Goal: Transaction & Acquisition: Purchase product/service

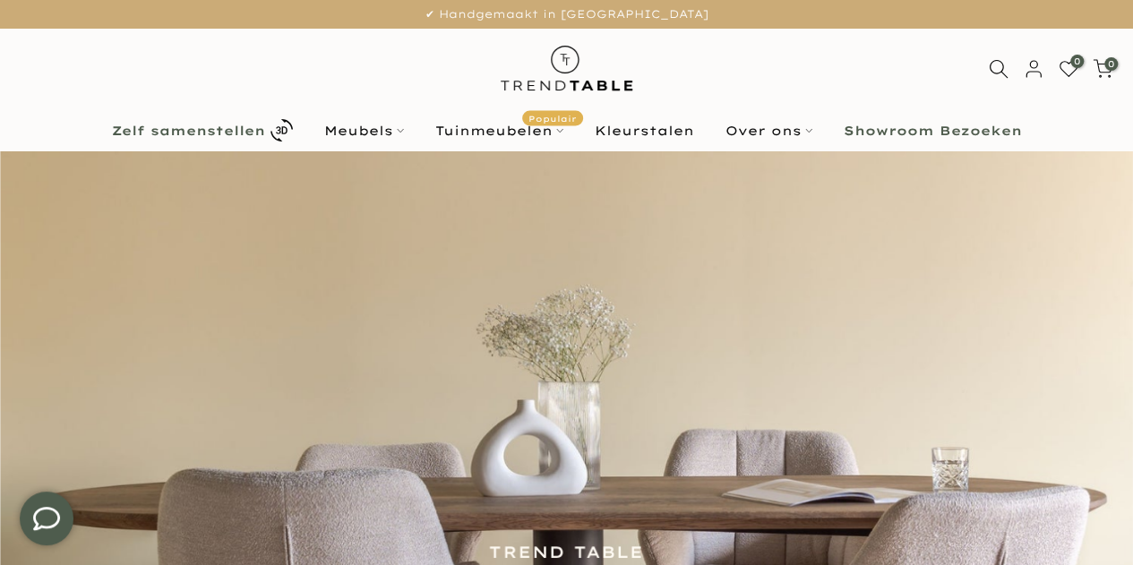
click at [157, 130] on b "Zelf samenstellen" at bounding box center [188, 130] width 153 height 13
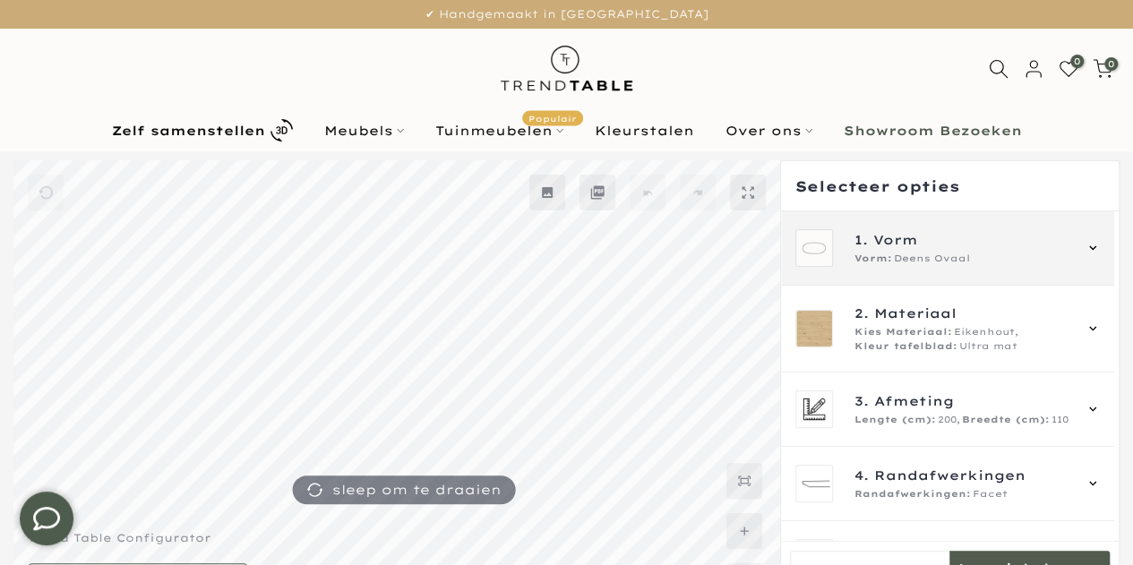
click at [898, 238] on span "Vorm" at bounding box center [895, 240] width 45 height 20
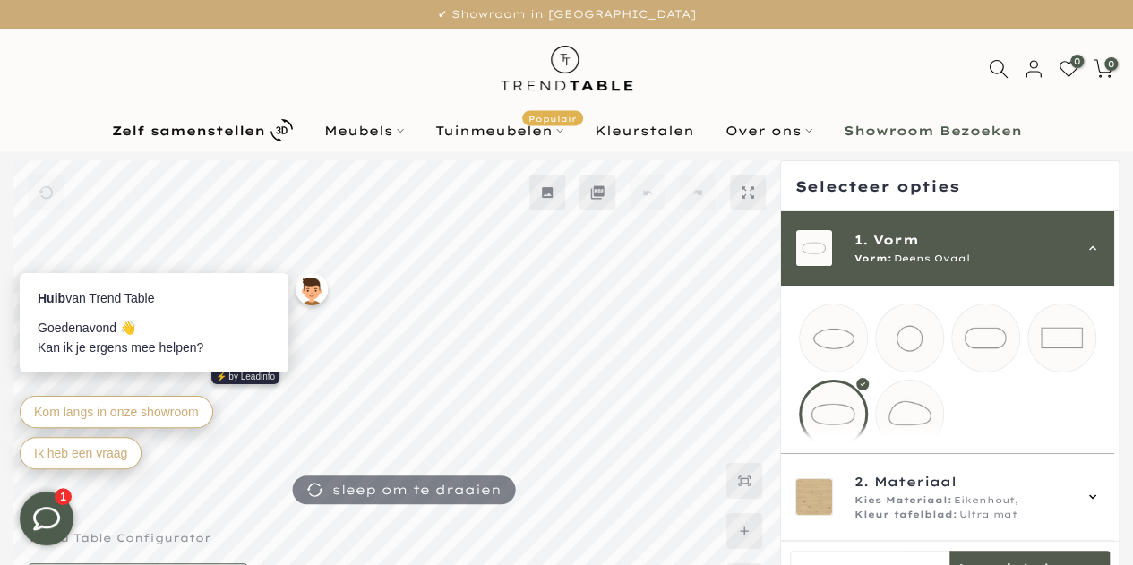
click at [1053, 348] on mmq-loader at bounding box center [1061, 337] width 67 height 67
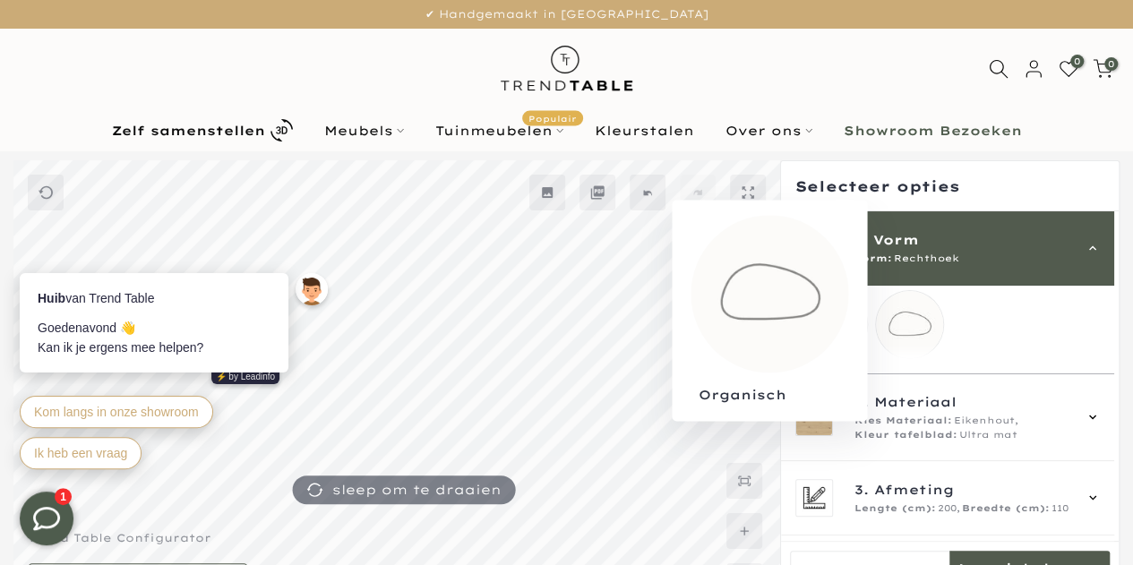
scroll to position [179, 0]
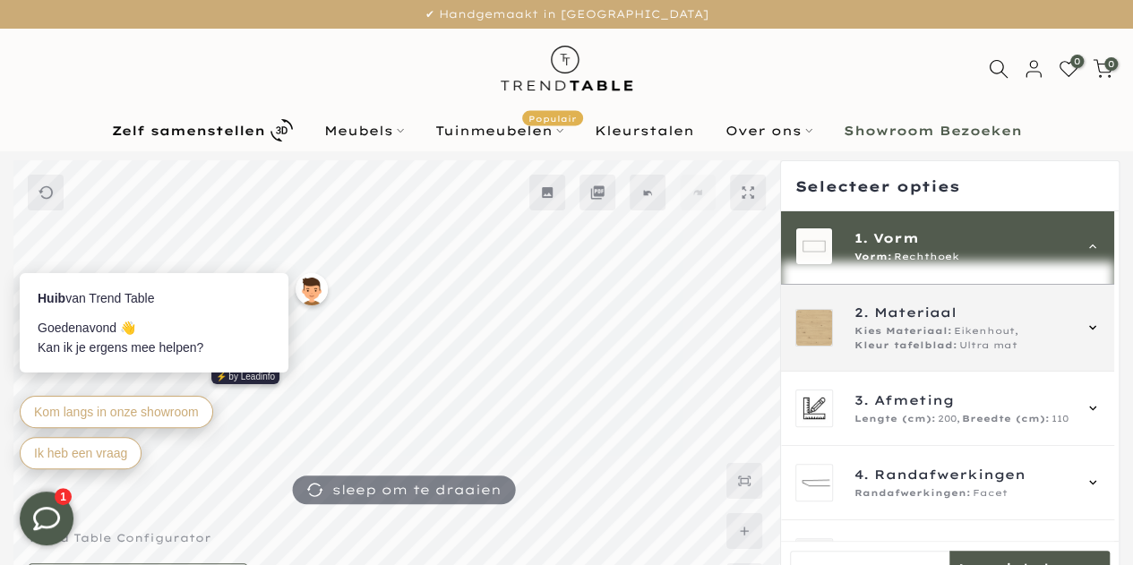
click at [1089, 335] on icon at bounding box center [1092, 328] width 14 height 14
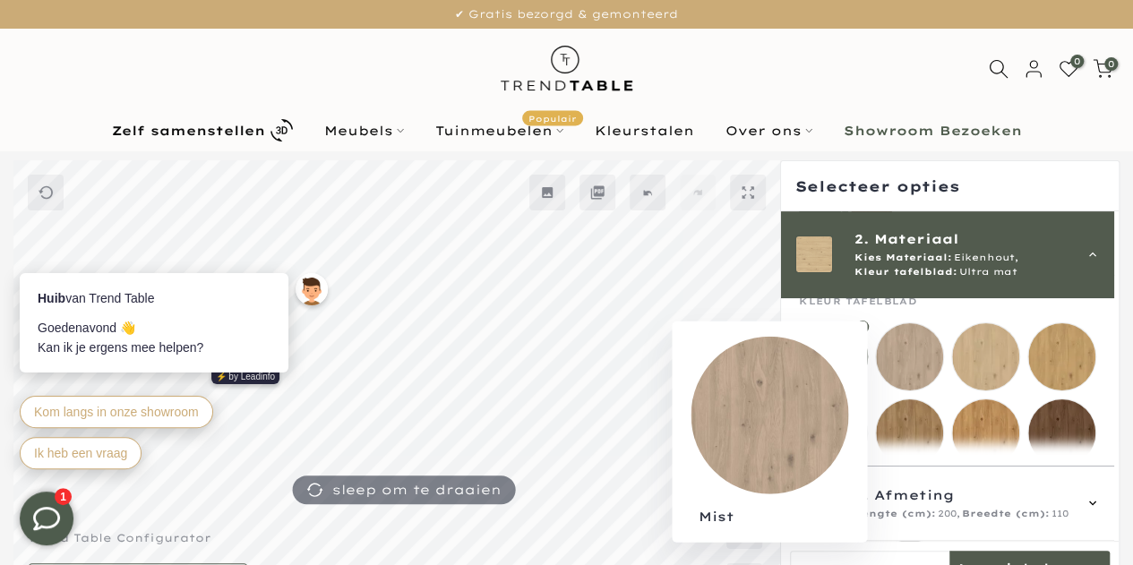
scroll to position [297, 0]
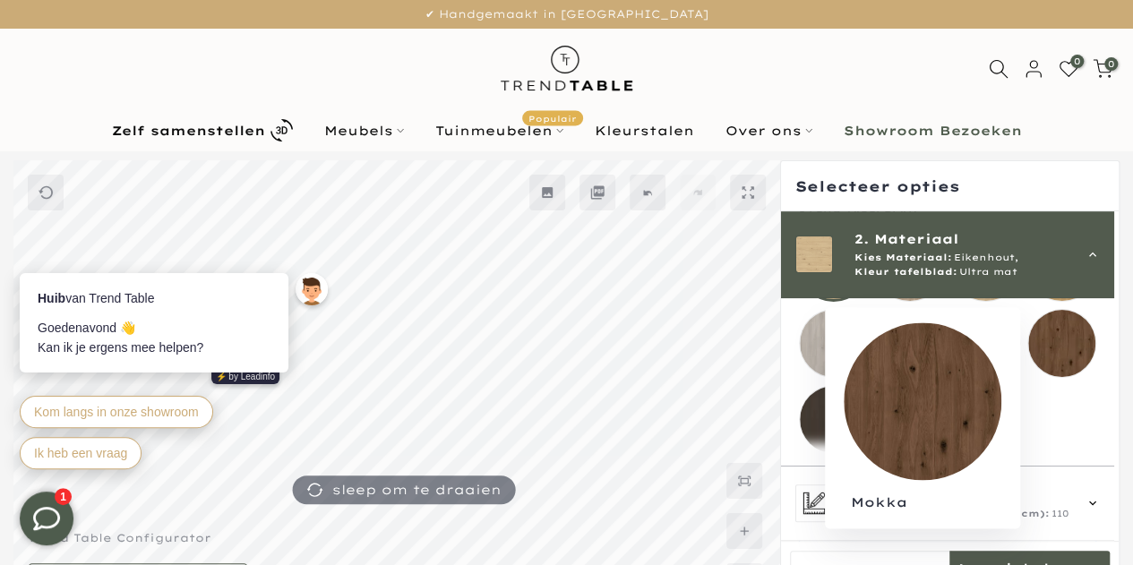
click at [1058, 346] on mmq-loader at bounding box center [1061, 343] width 67 height 67
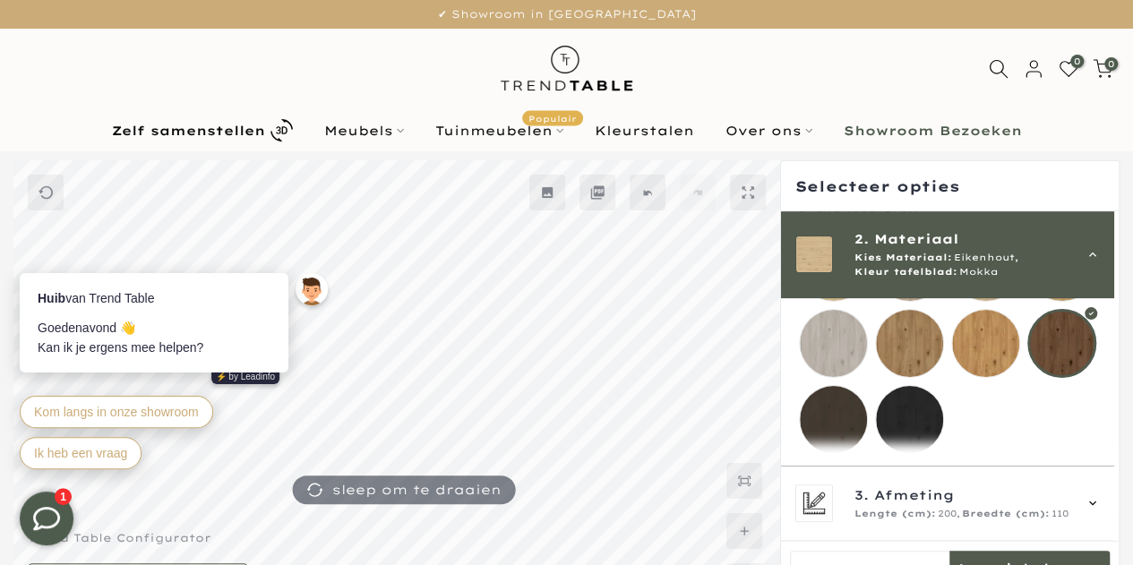
click at [1092, 105] on div "0 0 / €0,00" at bounding box center [566, 69] width 1133 height 81
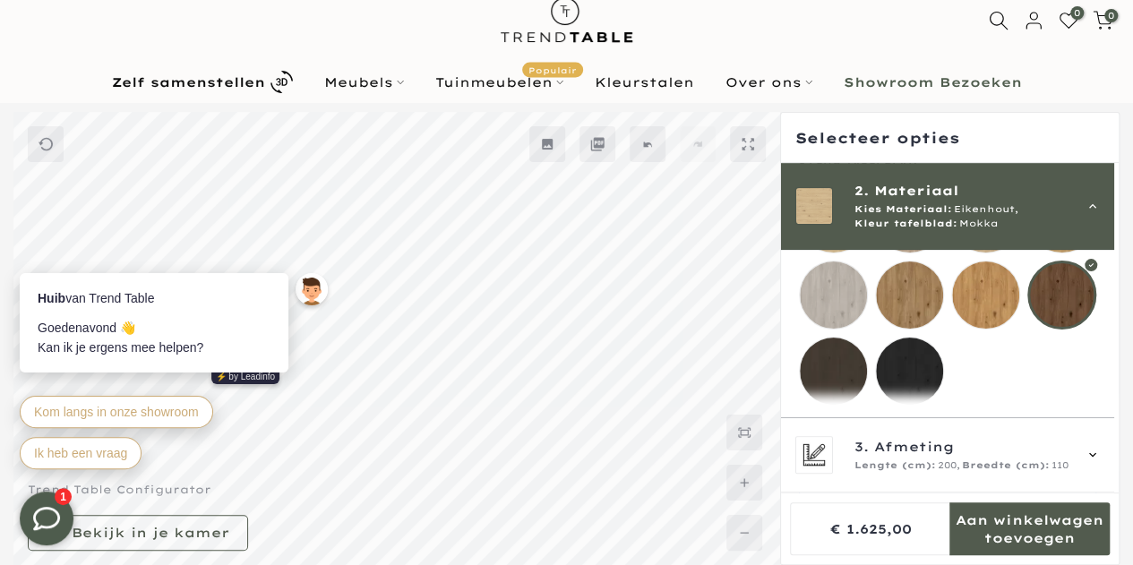
scroll to position [387, 0]
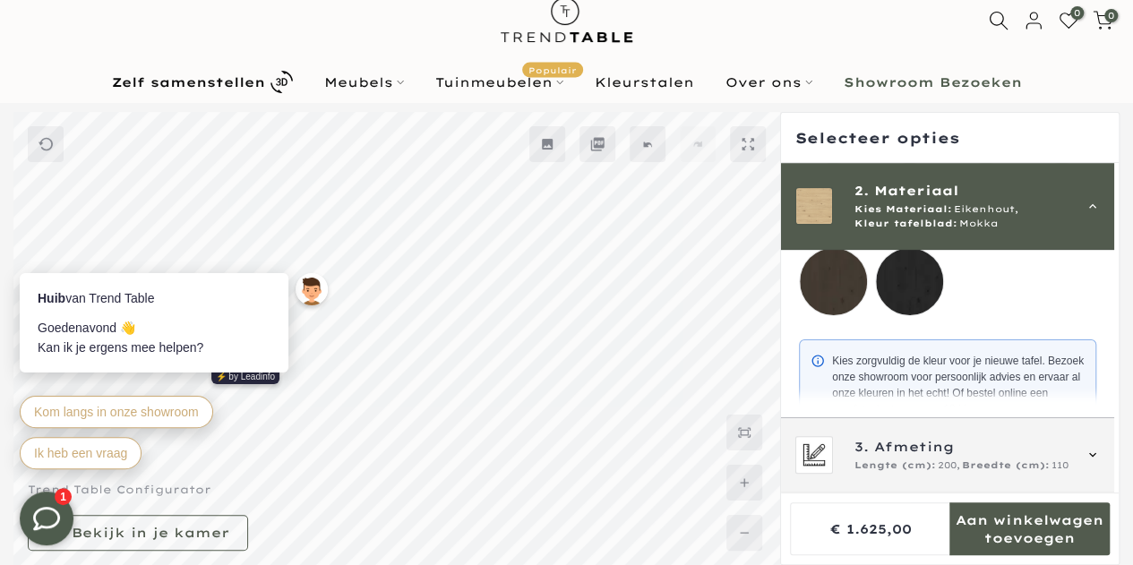
click at [1091, 457] on icon at bounding box center [1092, 455] width 14 height 14
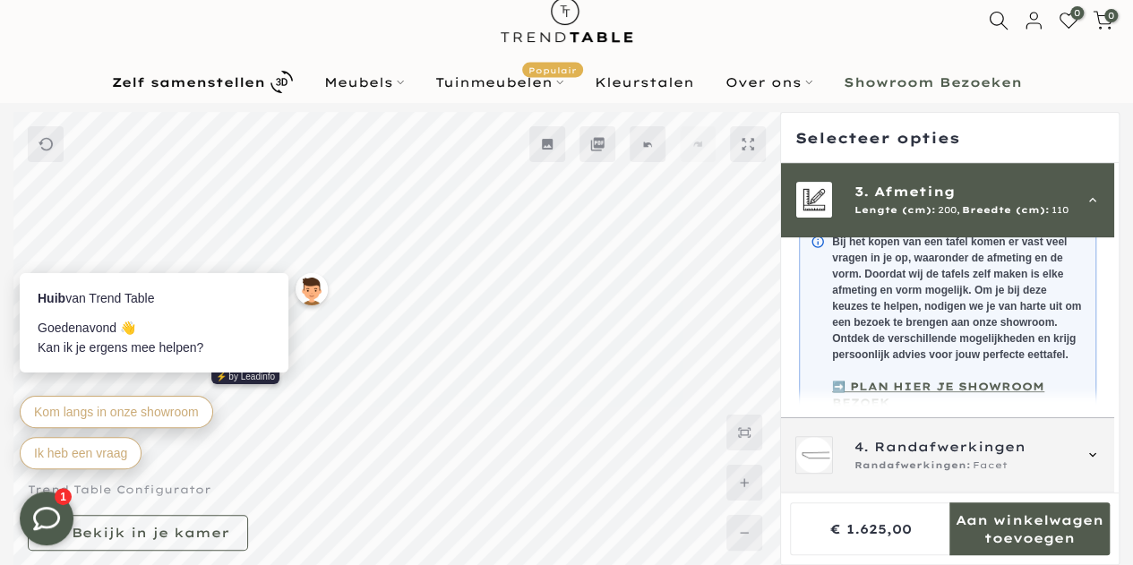
scroll to position [160, 0]
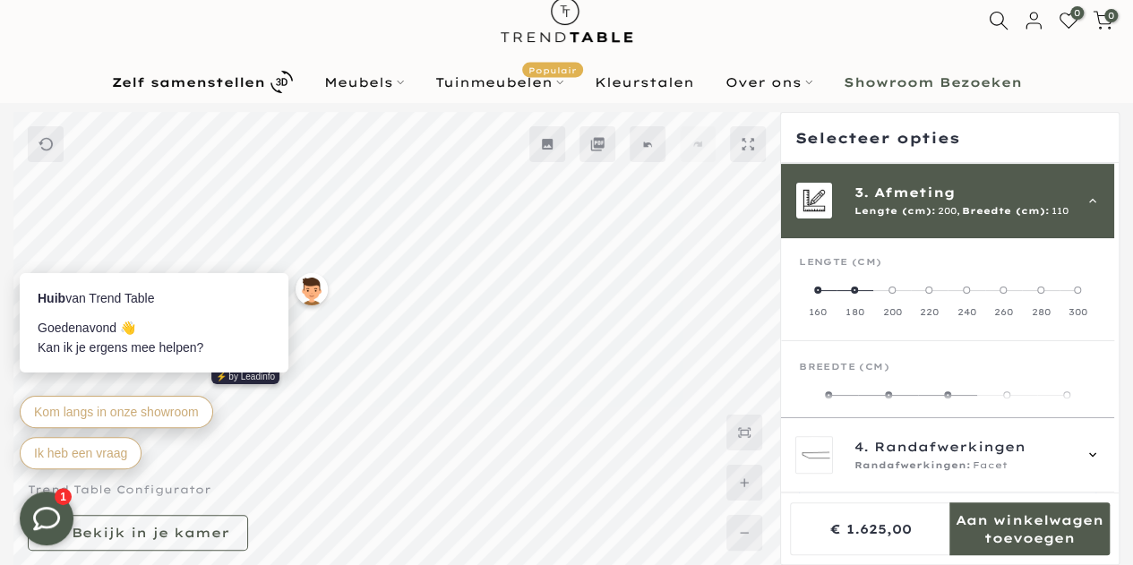
click at [851, 287] on span at bounding box center [854, 290] width 7 height 7
click at [949, 395] on label "90" at bounding box center [947, 406] width 99 height 36
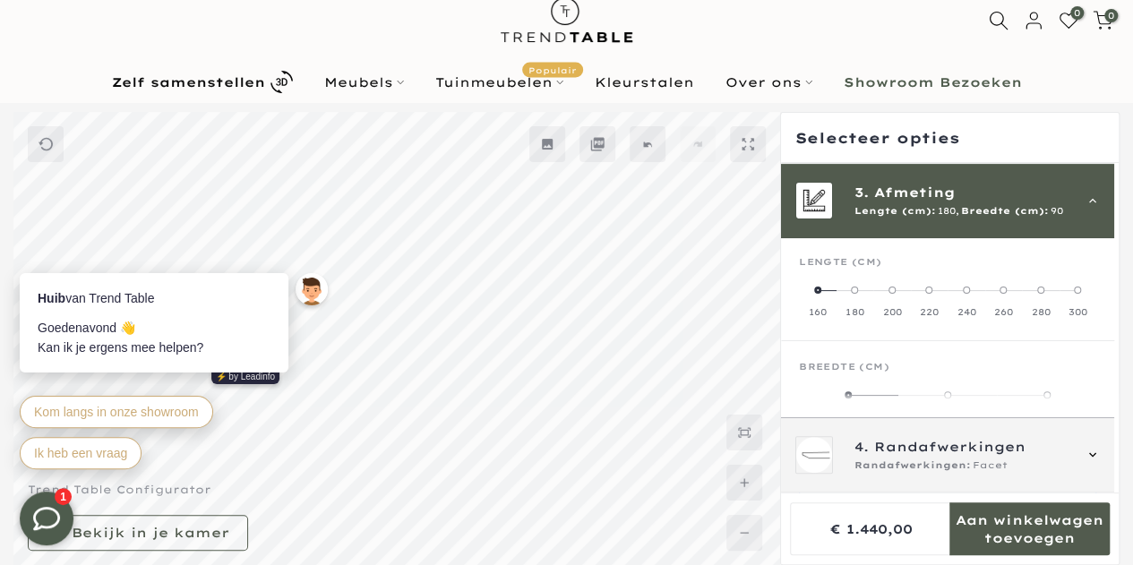
click at [931, 459] on span "Randafwerkingen:" at bounding box center [912, 465] width 116 height 14
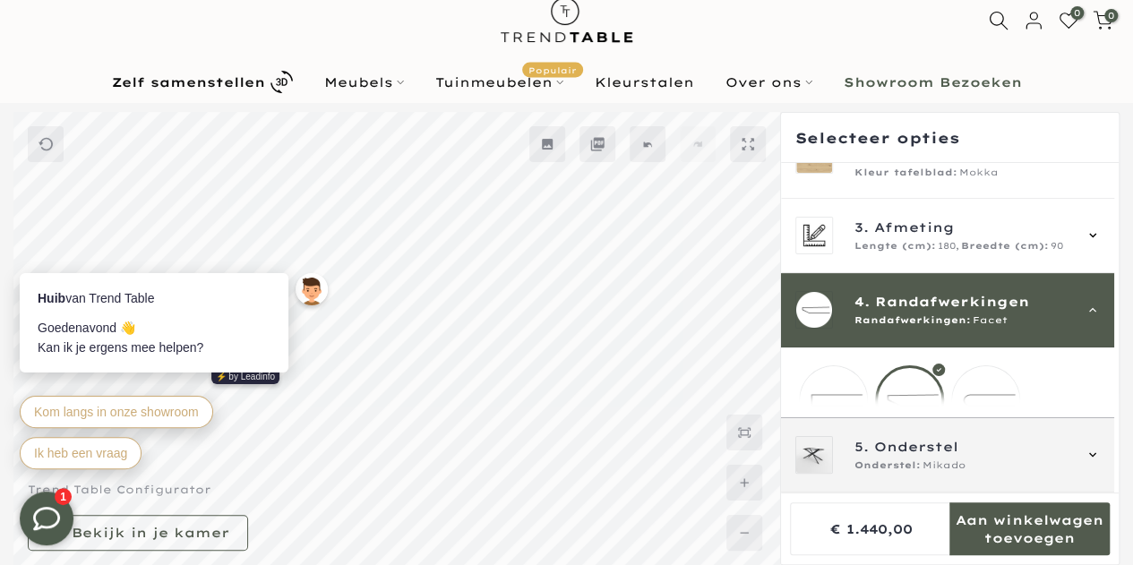
scroll to position [235, 0]
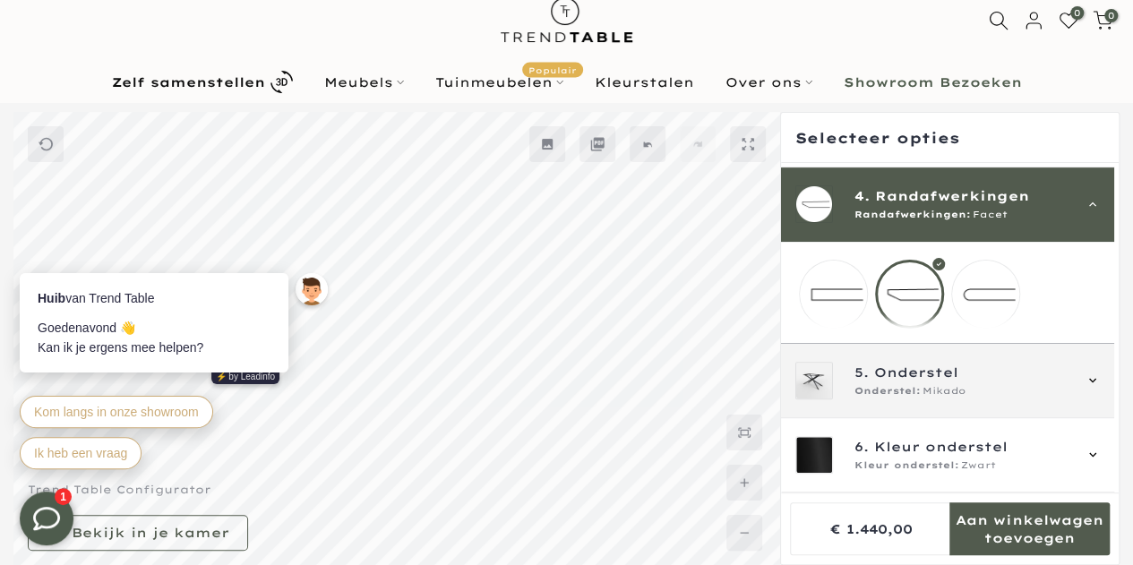
click at [935, 395] on span "Mikado" at bounding box center [943, 391] width 43 height 14
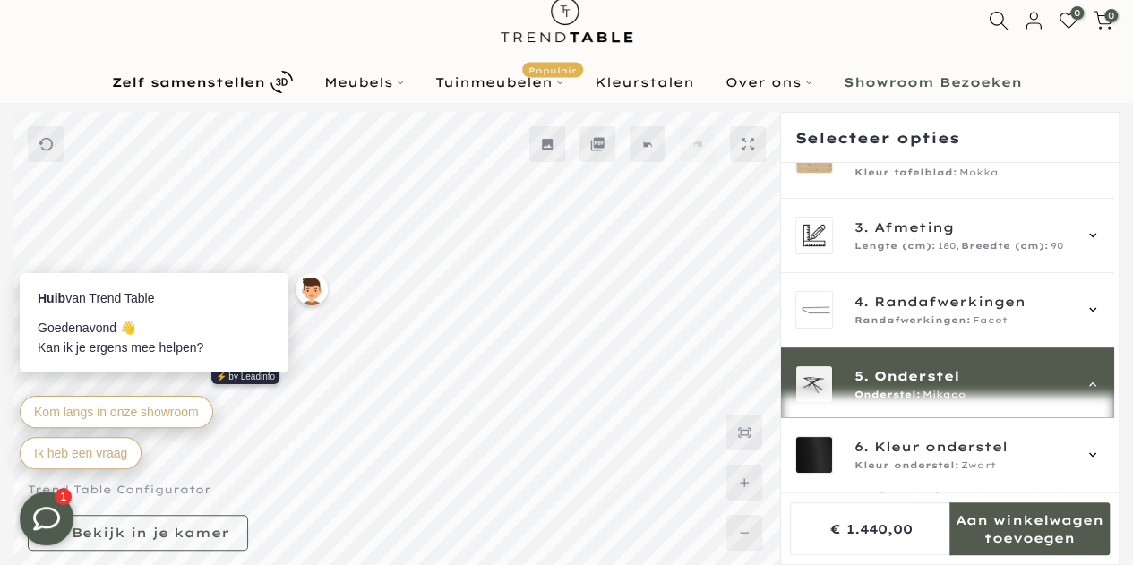
scroll to position [309, 0]
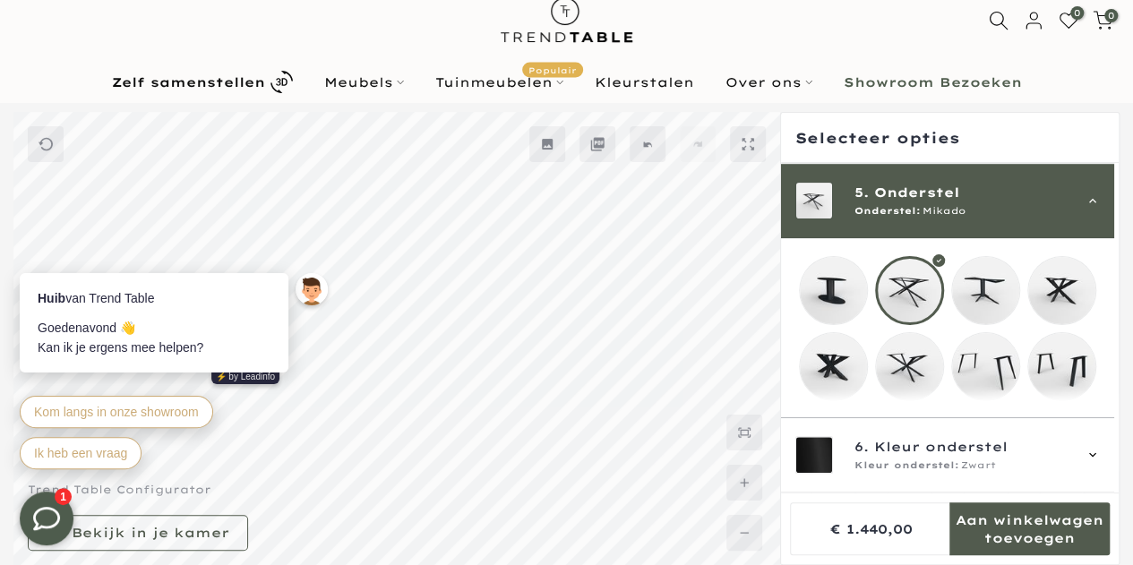
click at [982, 365] on mmq-loader at bounding box center [985, 366] width 67 height 67
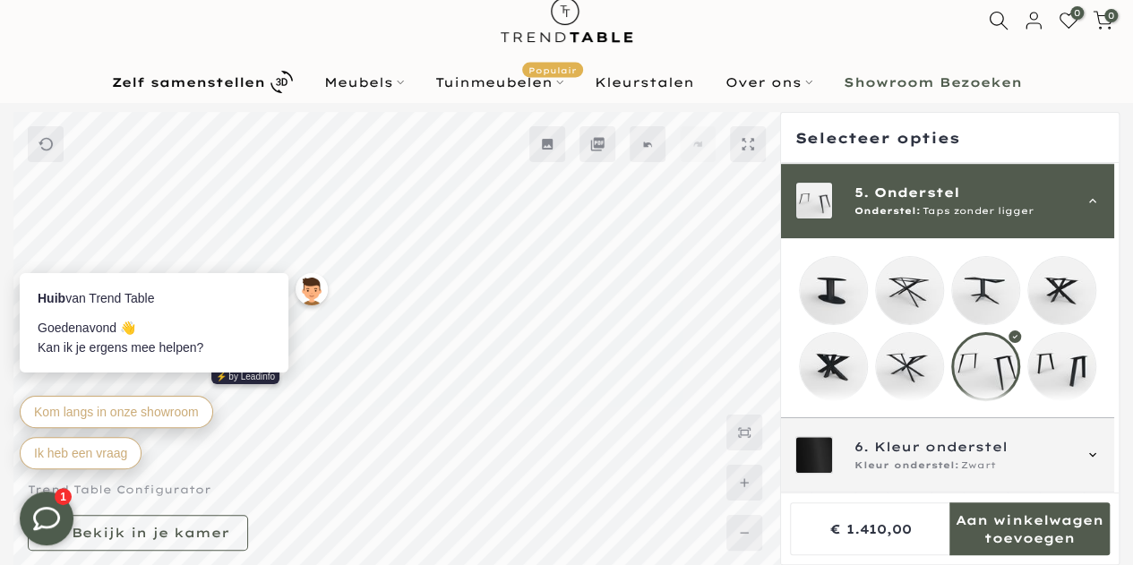
click at [1089, 452] on icon at bounding box center [1092, 455] width 14 height 14
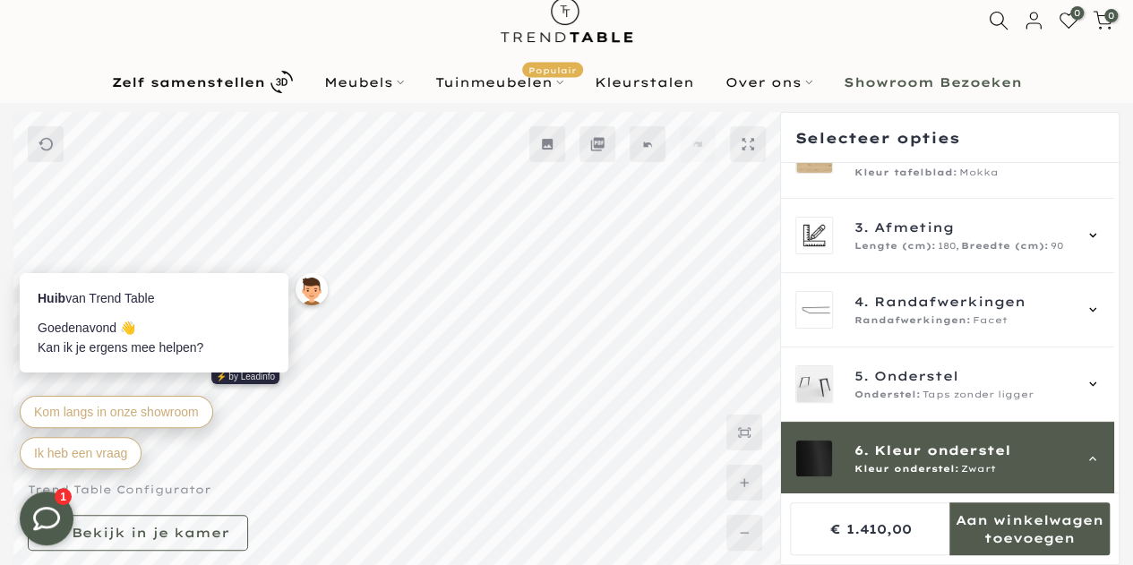
scroll to position [345, 0]
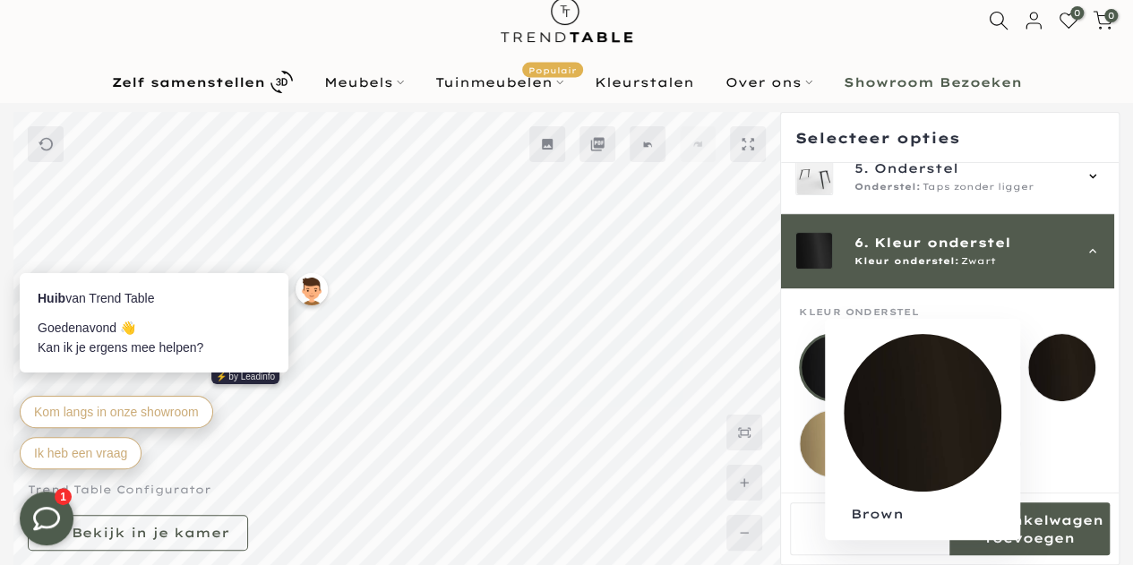
click at [1051, 352] on mmq-loader at bounding box center [1061, 367] width 67 height 67
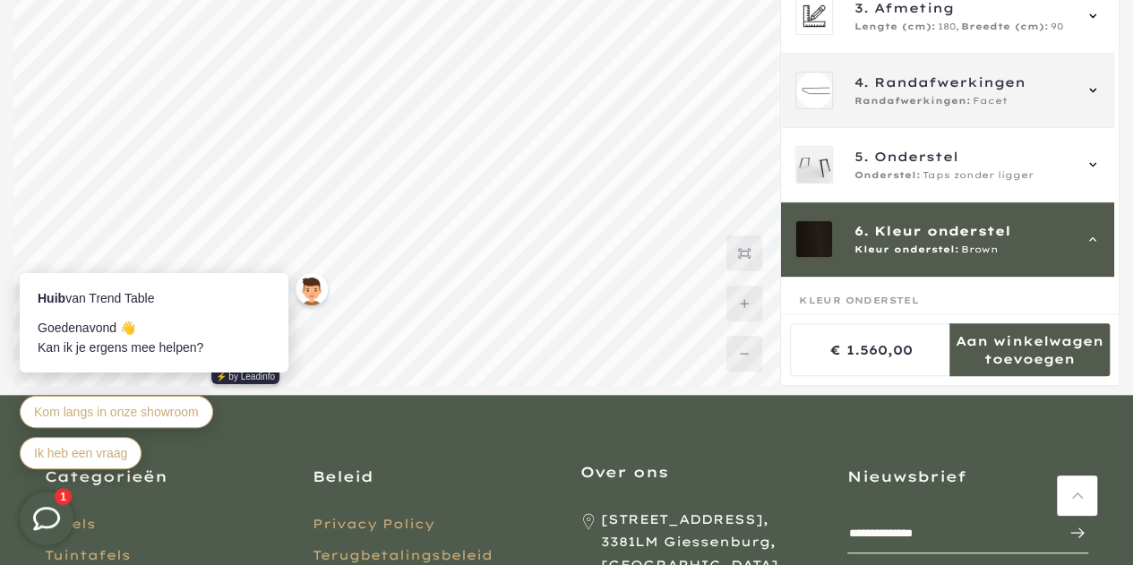
scroll to position [76, 0]
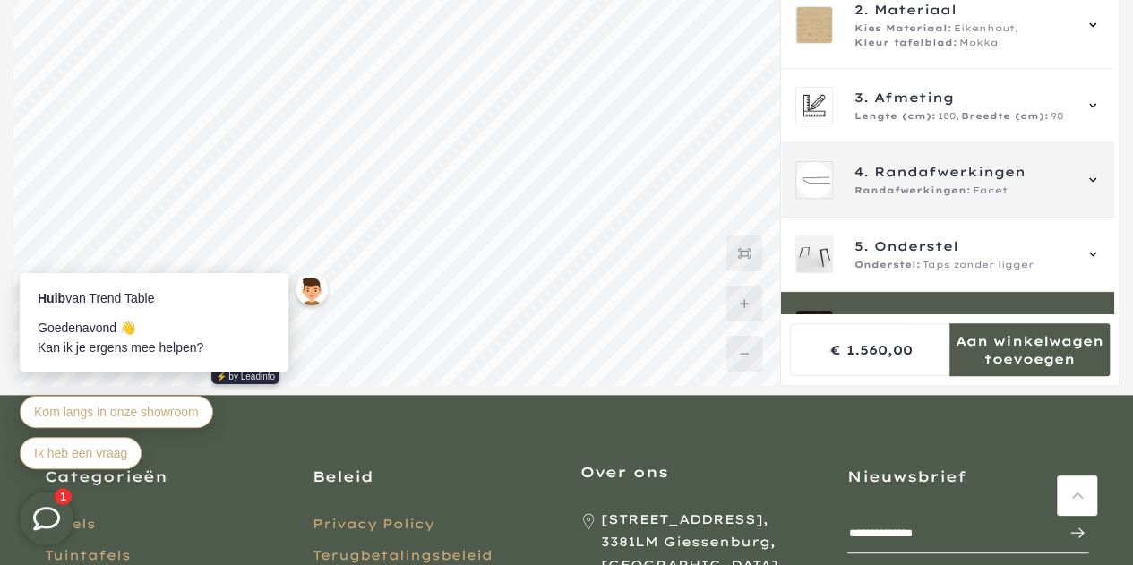
click at [960, 181] on div "4. Randafwerkingen Randafwerkingen: Facet" at bounding box center [962, 180] width 217 height 36
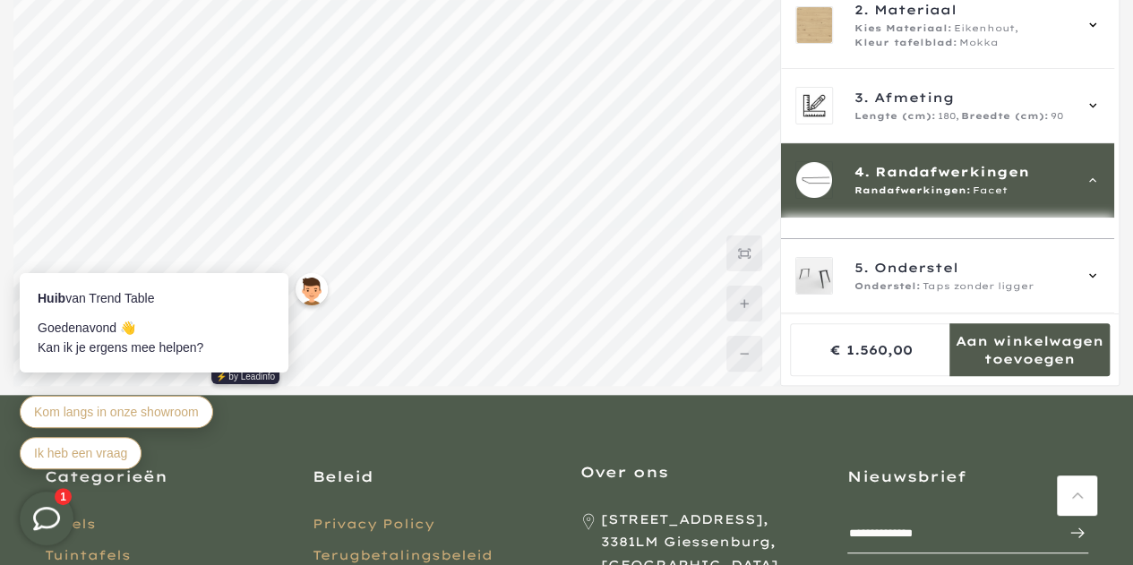
scroll to position [235, 0]
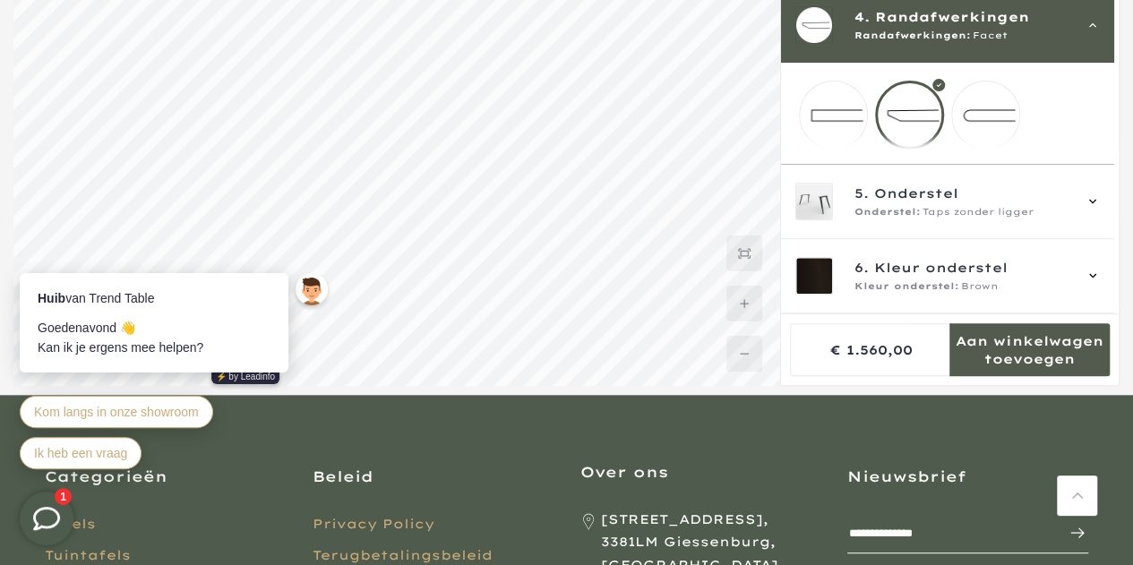
click at [992, 108] on mmq-loader at bounding box center [985, 114] width 67 height 67
